Goal: Navigation & Orientation: Find specific page/section

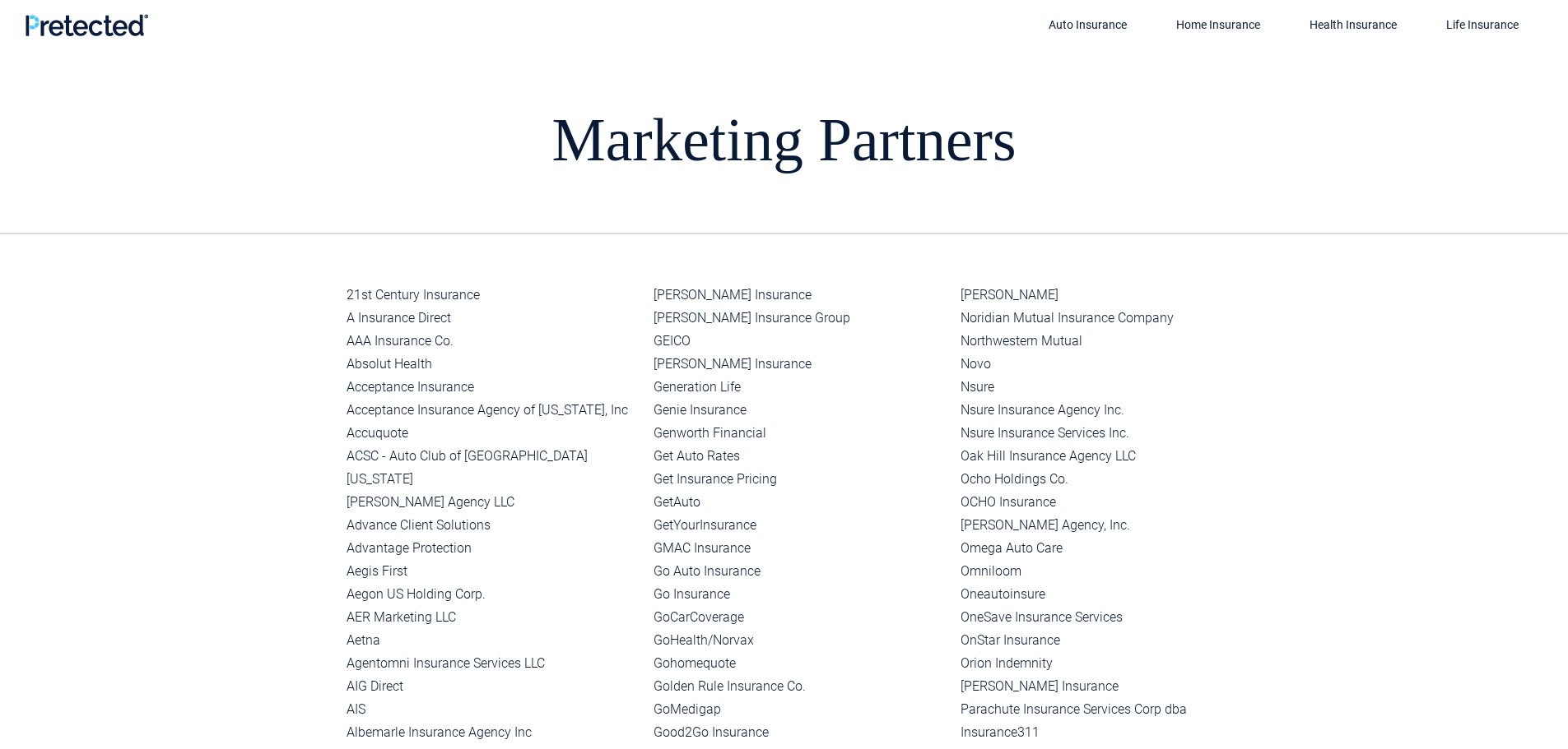
drag, startPoint x: 897, startPoint y: 0, endPoint x: 257, endPoint y: 364, distance: 736.3
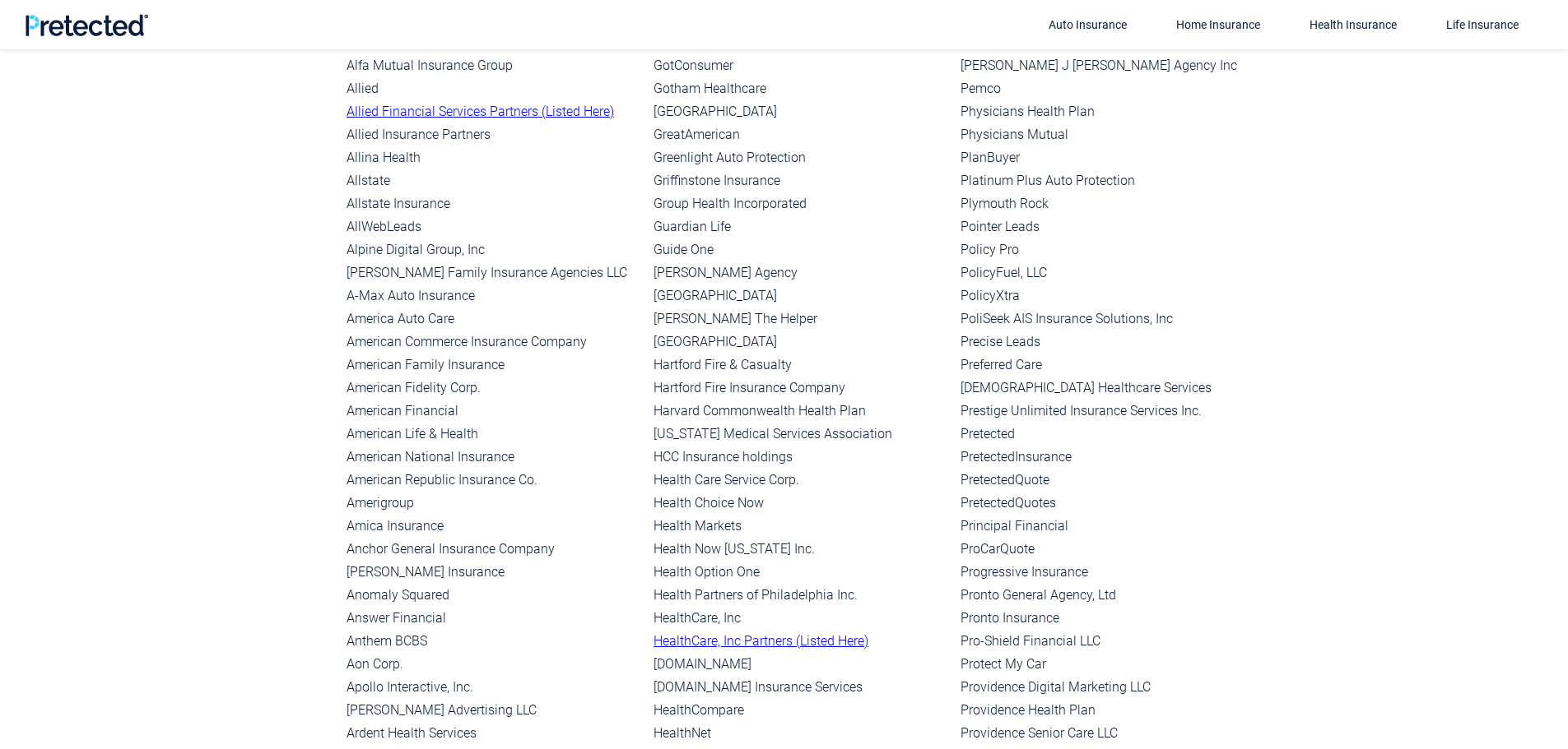
scroll to position [576, 0]
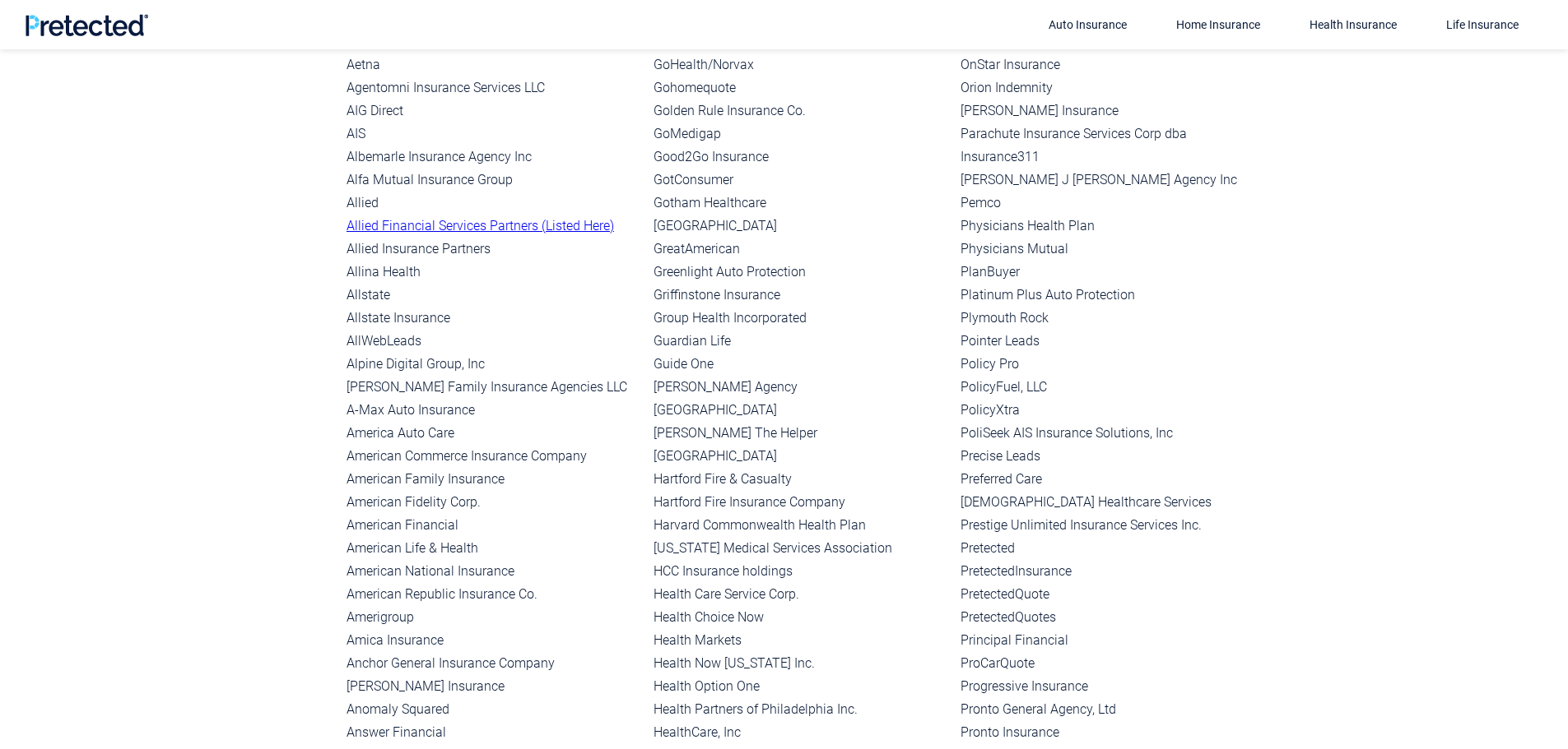
click at [622, 330] on li "AllWebLeads" at bounding box center [493, 341] width 294 height 23
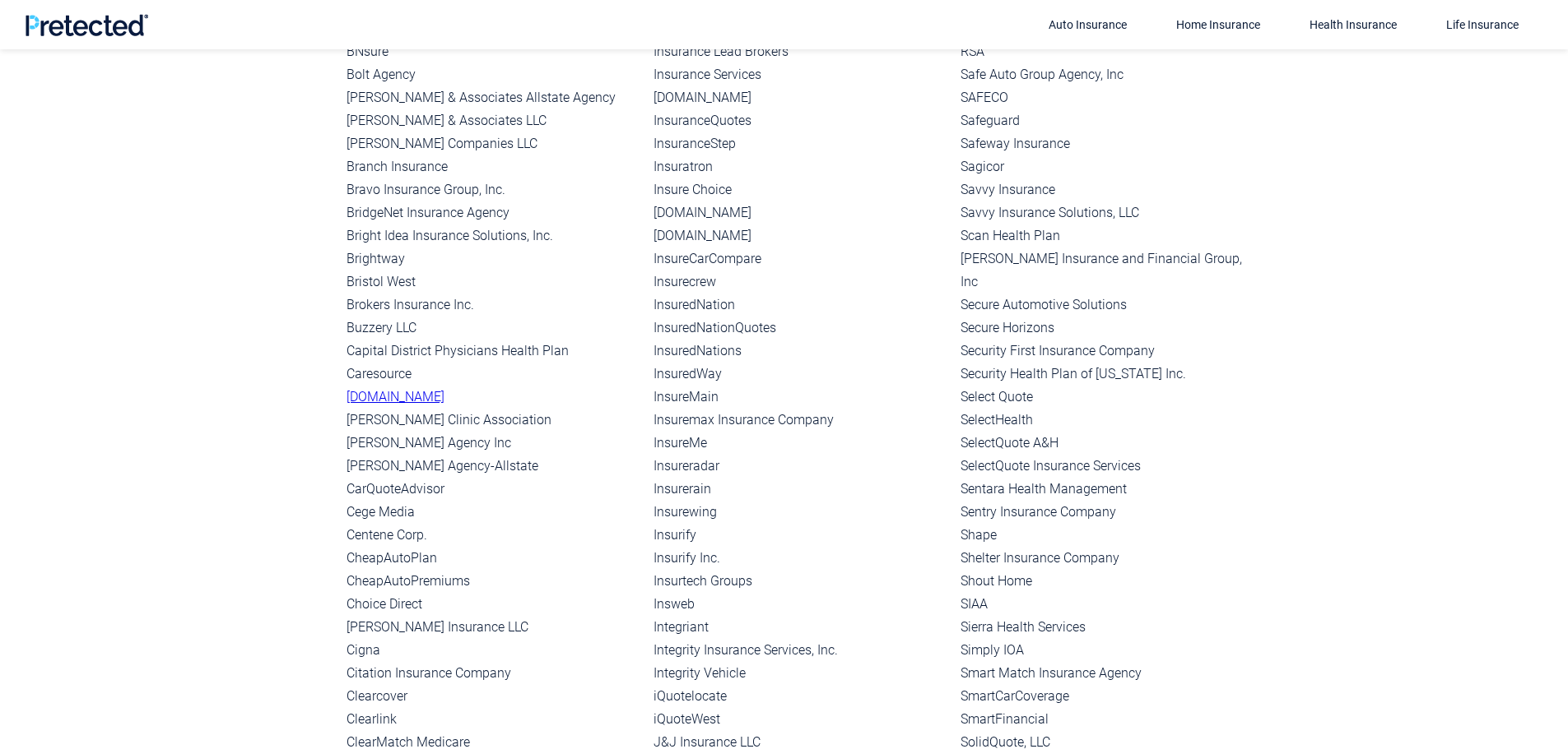
click at [425, 389] on link "[DOMAIN_NAME]" at bounding box center [395, 396] width 98 height 15
click at [398, 389] on link "[DOMAIN_NAME]" at bounding box center [395, 396] width 98 height 15
click at [425, 389] on link "[DOMAIN_NAME]" at bounding box center [395, 396] width 98 height 15
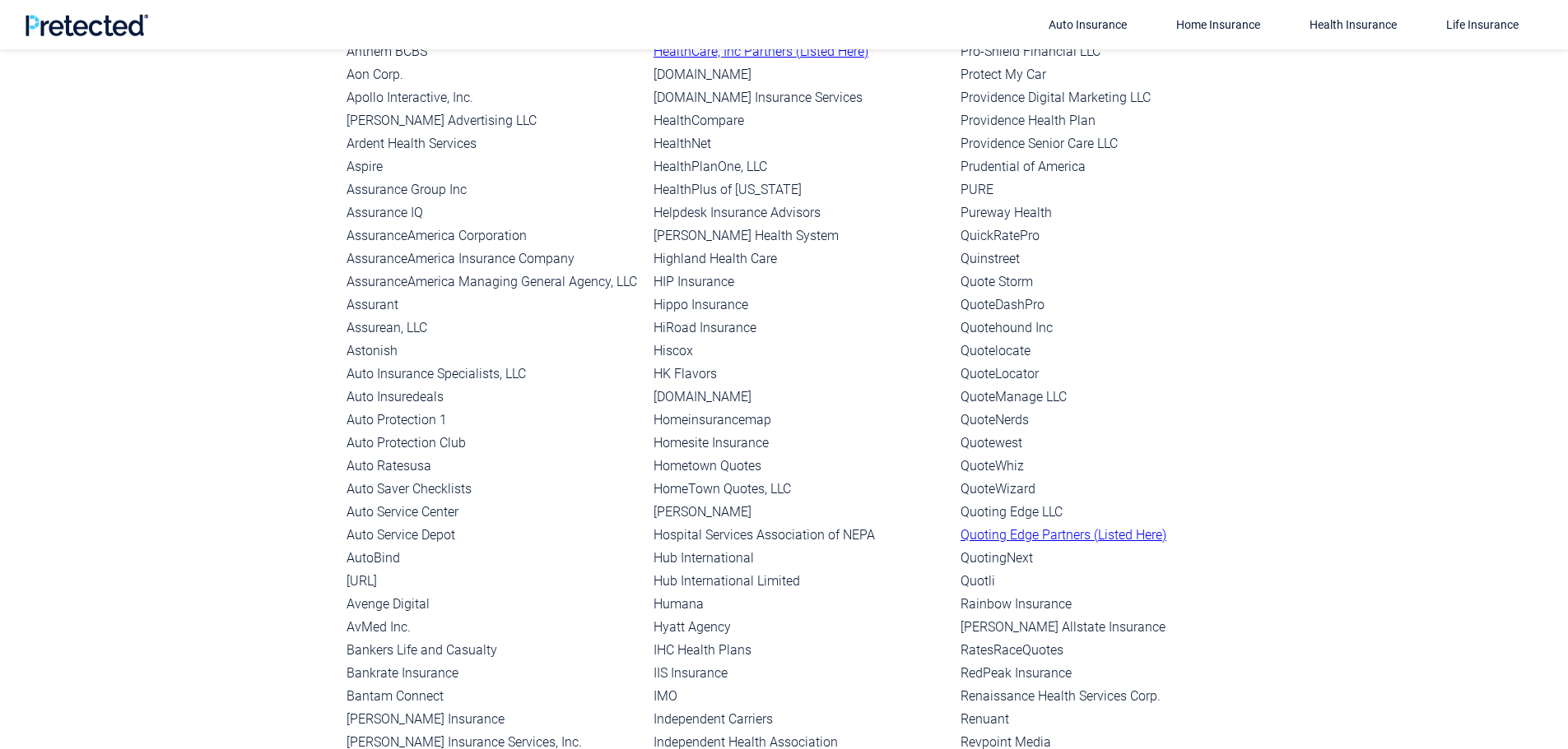
scroll to position [1924, 0]
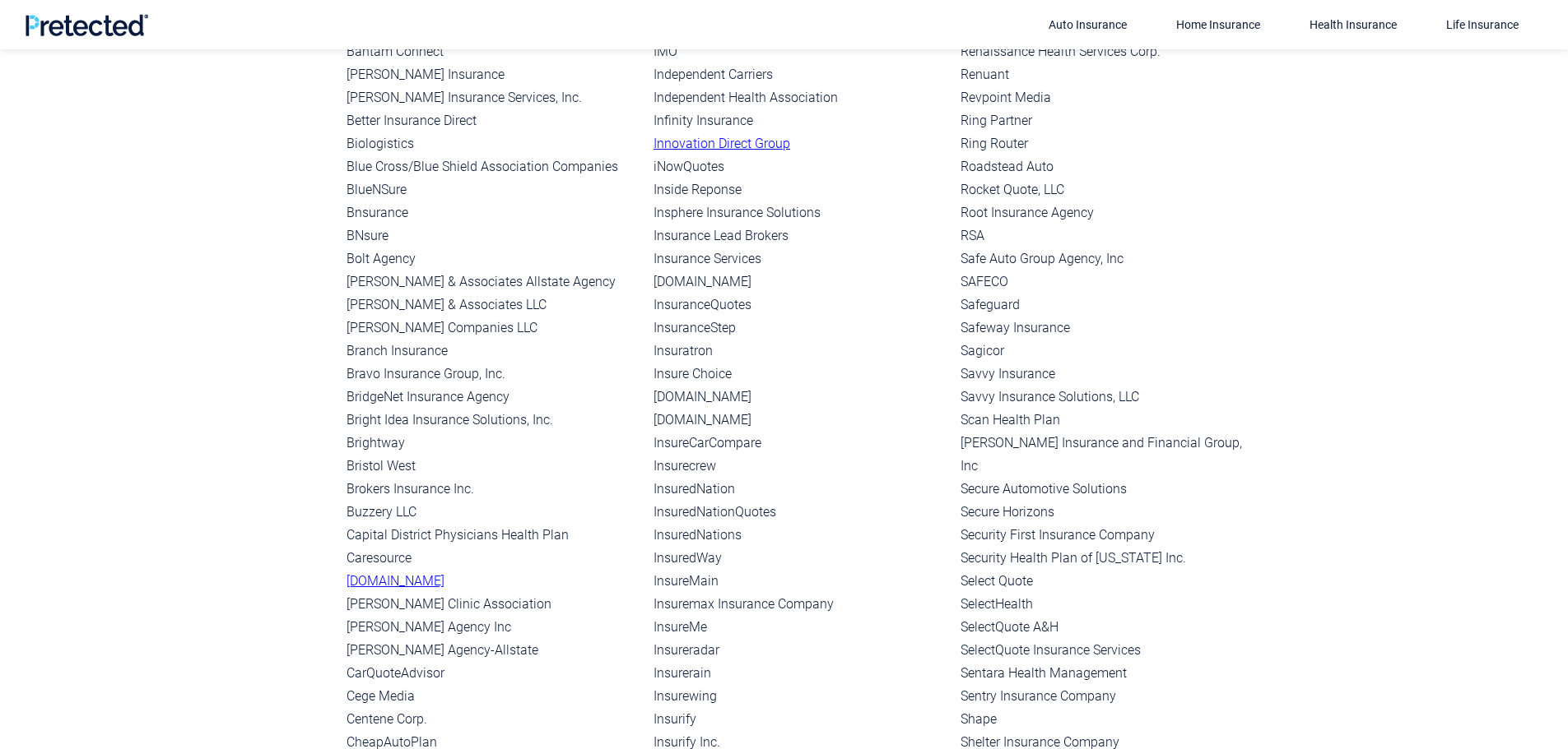
click at [673, 385] on li "[DOMAIN_NAME]" at bounding box center [800, 396] width 294 height 23
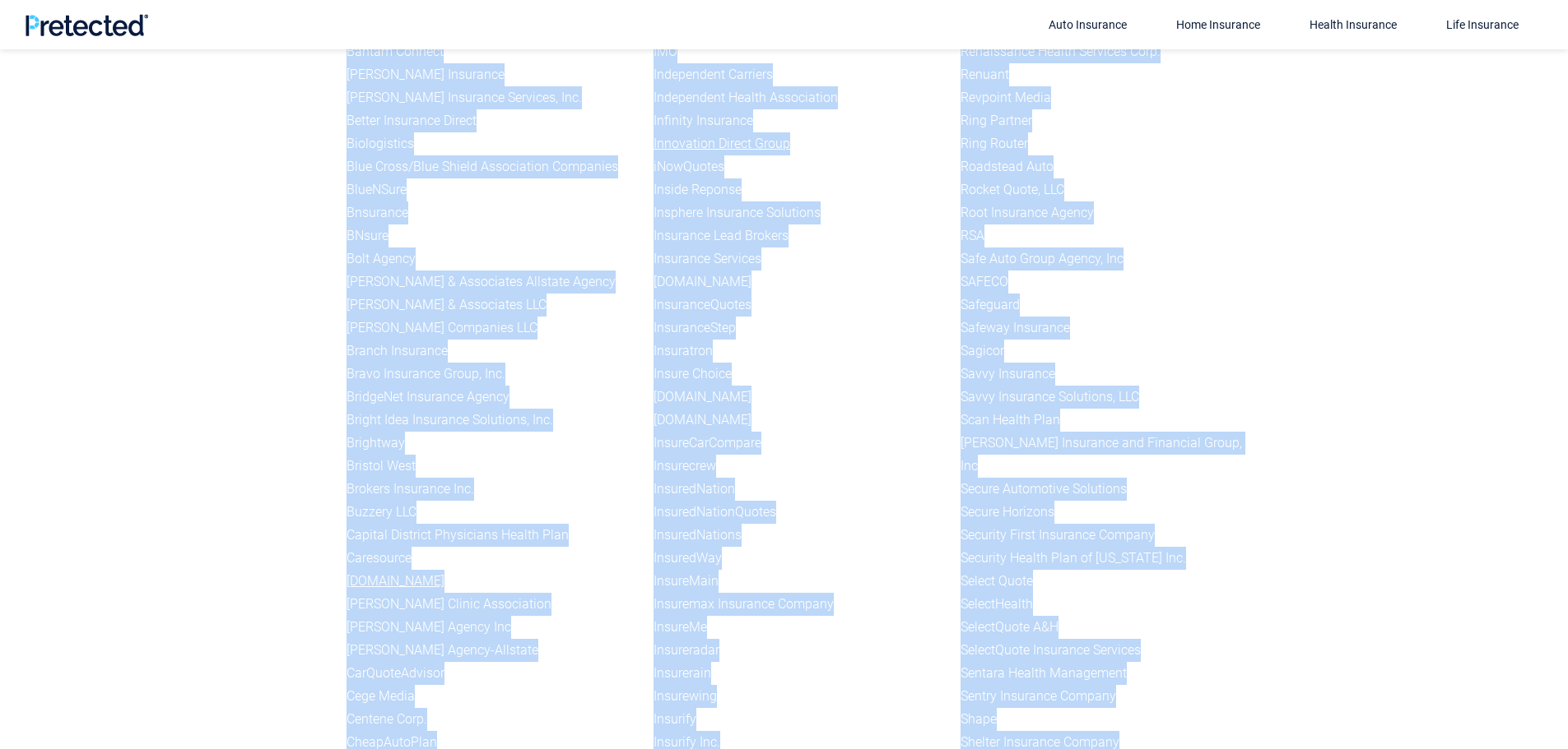
click at [673, 385] on li "[DOMAIN_NAME]" at bounding box center [800, 396] width 294 height 23
click at [684, 432] on li "InsureCarCompare" at bounding box center [800, 443] width 294 height 23
click at [665, 385] on li "[DOMAIN_NAME]" at bounding box center [800, 396] width 294 height 23
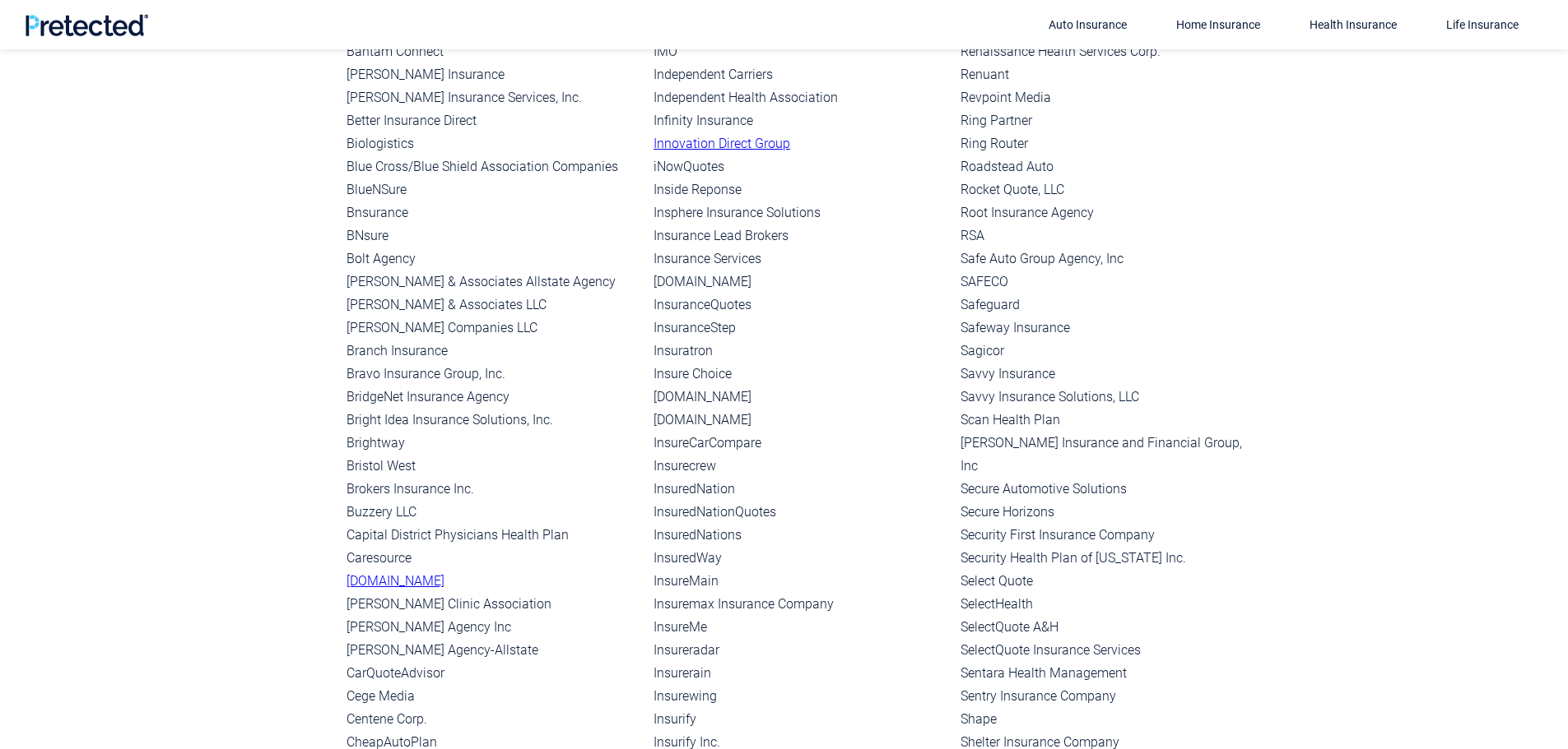
click at [686, 385] on li "[DOMAIN_NAME]" at bounding box center [800, 396] width 294 height 23
drag, startPoint x: 383, startPoint y: 141, endPoint x: 184, endPoint y: 0, distance: 243.9
click at [377, 156] on li "Blue Cross/Blue Shield Association Companies" at bounding box center [493, 167] width 294 height 23
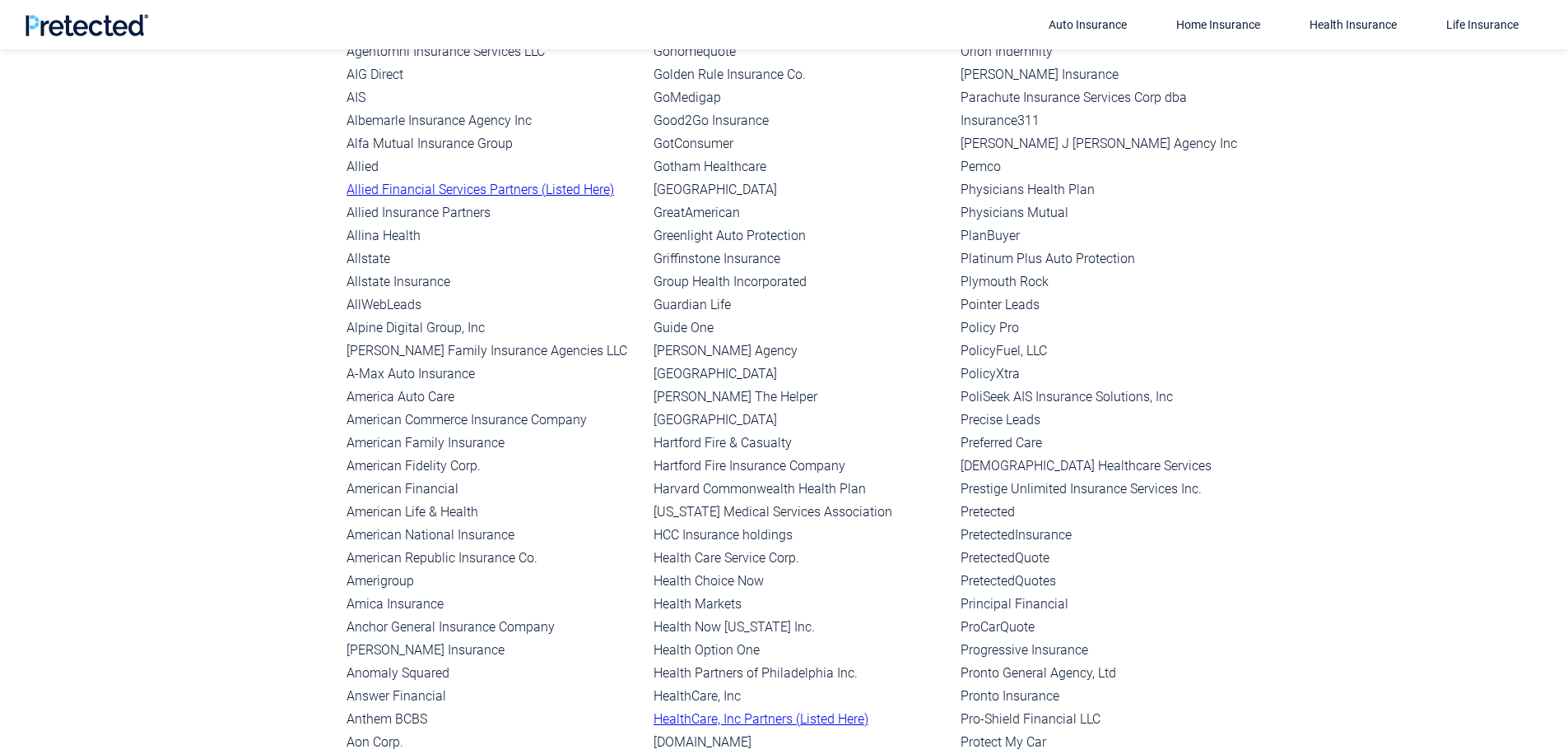
scroll to position [2109, 0]
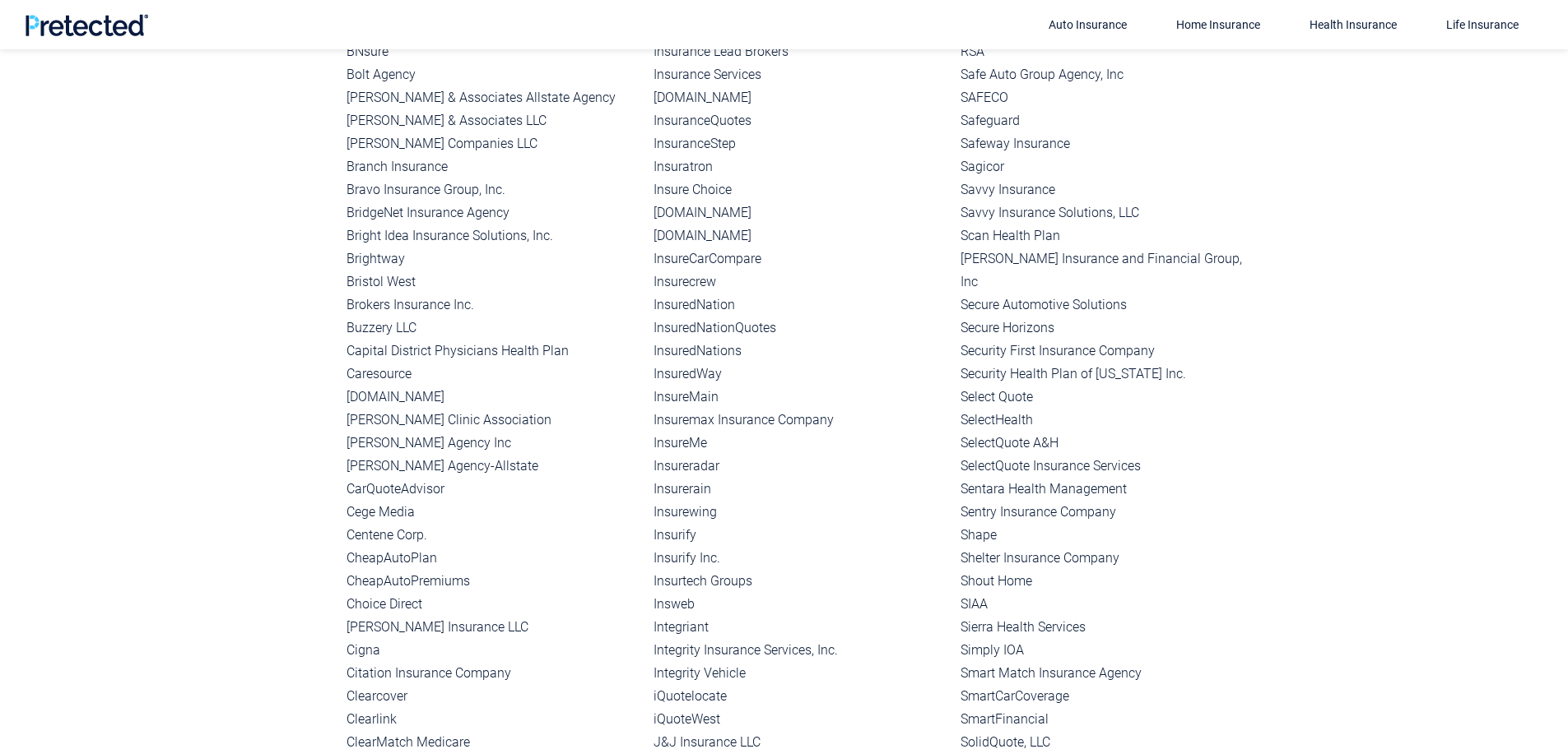
click at [409, 385] on li "[DOMAIN_NAME]" at bounding box center [493, 396] width 294 height 23
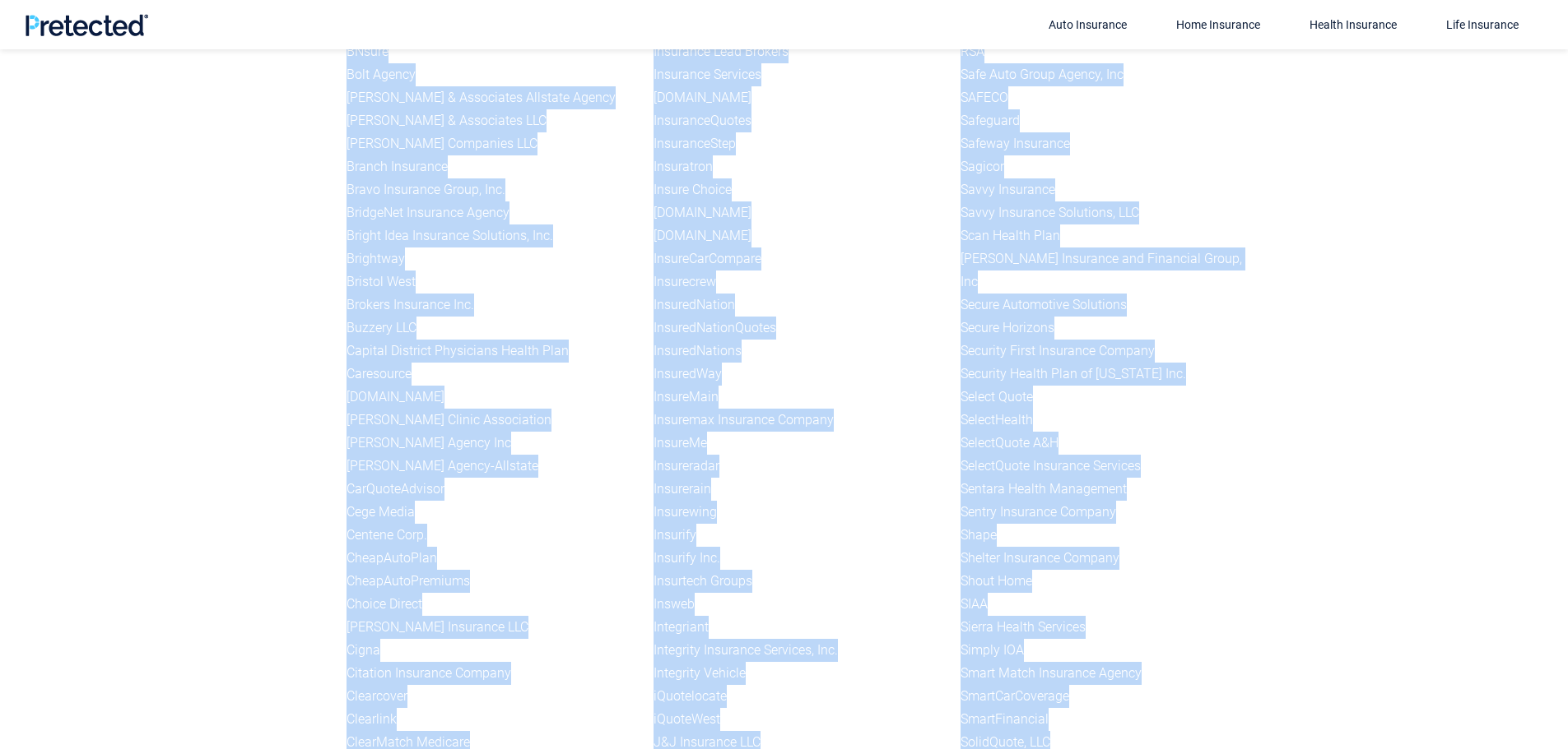
click at [409, 385] on li "[DOMAIN_NAME]" at bounding box center [493, 396] width 294 height 23
click at [397, 385] on li "[DOMAIN_NAME]" at bounding box center [493, 396] width 294 height 23
